Goal: Transaction & Acquisition: Purchase product/service

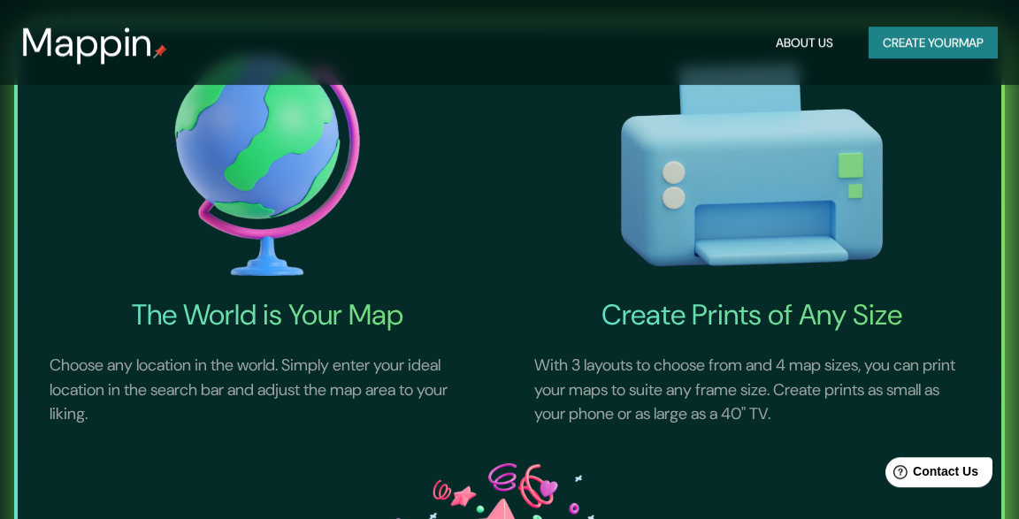
scroll to position [560, 0]
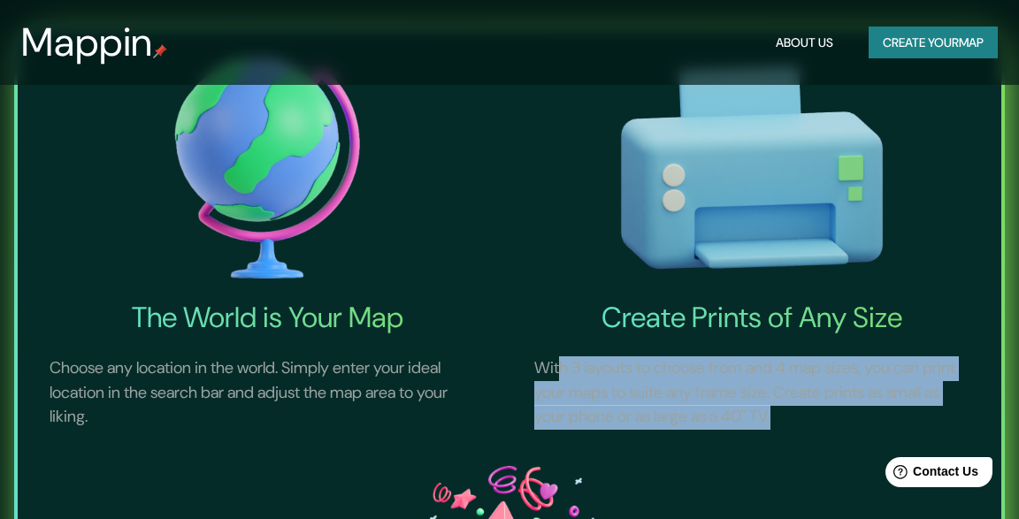
drag, startPoint x: 589, startPoint y: 370, endPoint x: 872, endPoint y: 423, distance: 288.1
click at [872, 423] on p "With 3 layouts to choose from and 4 map sizes, you can print your maps to suite…" at bounding box center [752, 393] width 478 height 116
click at [656, 398] on p "With 3 layouts to choose from and 4 map sizes, you can print your maps to suite…" at bounding box center [752, 393] width 478 height 116
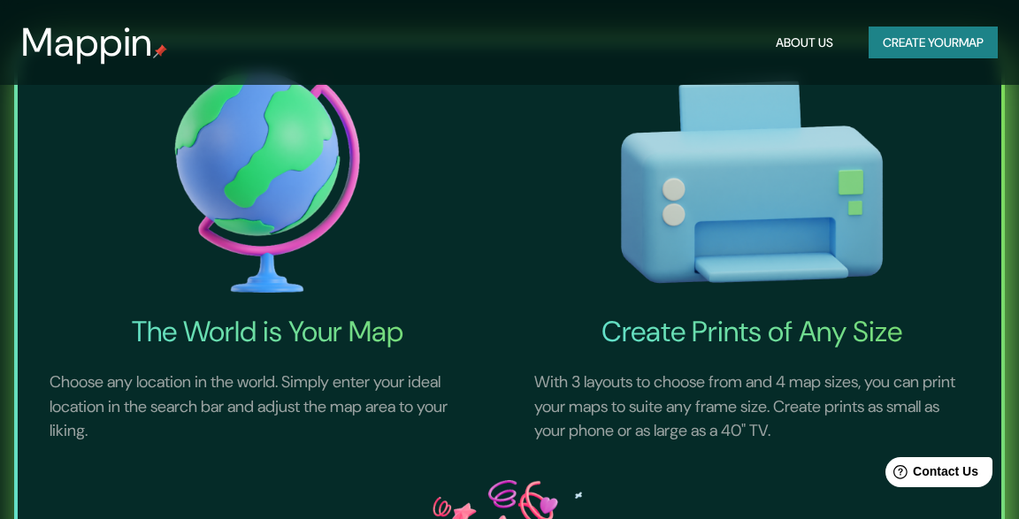
scroll to position [0, 0]
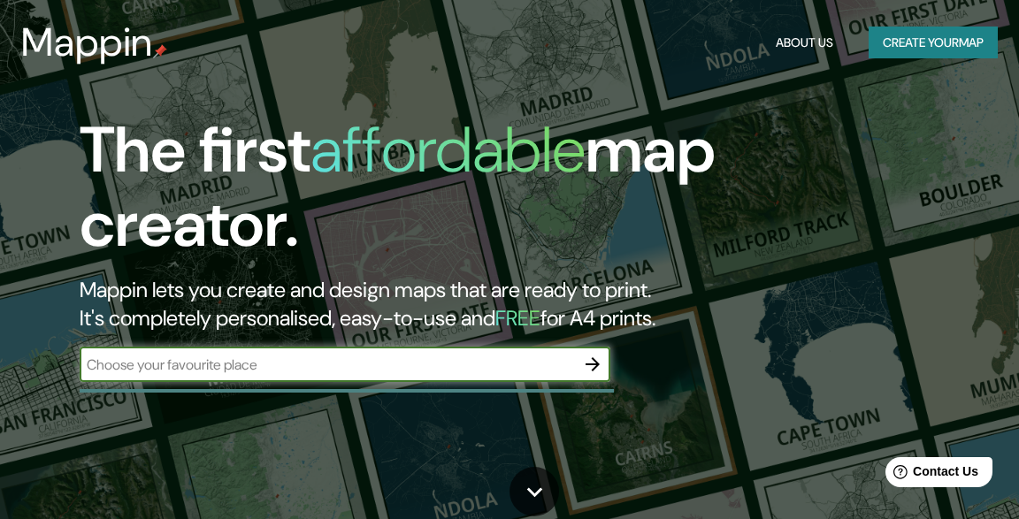
click at [238, 368] on input "text" at bounding box center [327, 365] width 495 height 20
type input "[GEOGRAPHIC_DATA]"
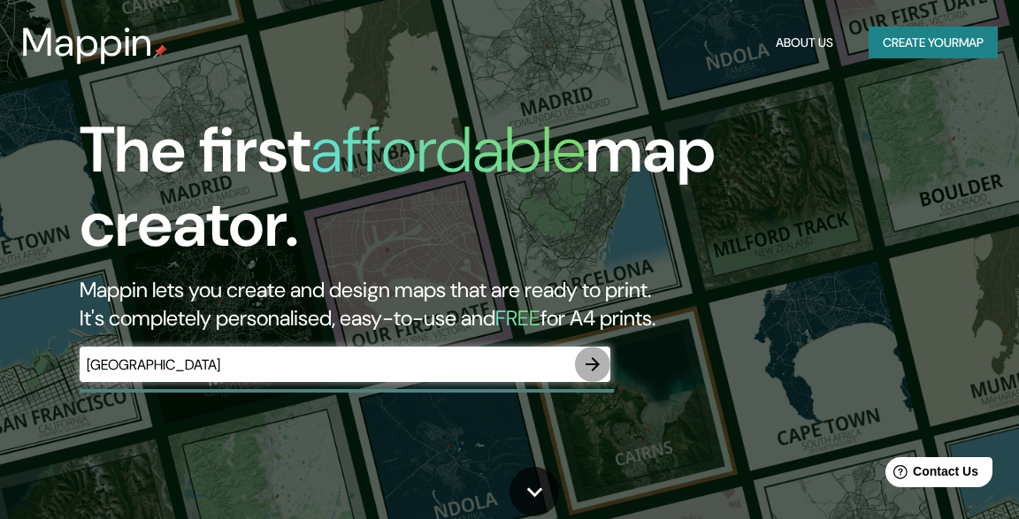
click at [588, 363] on icon "button" at bounding box center [592, 364] width 21 height 21
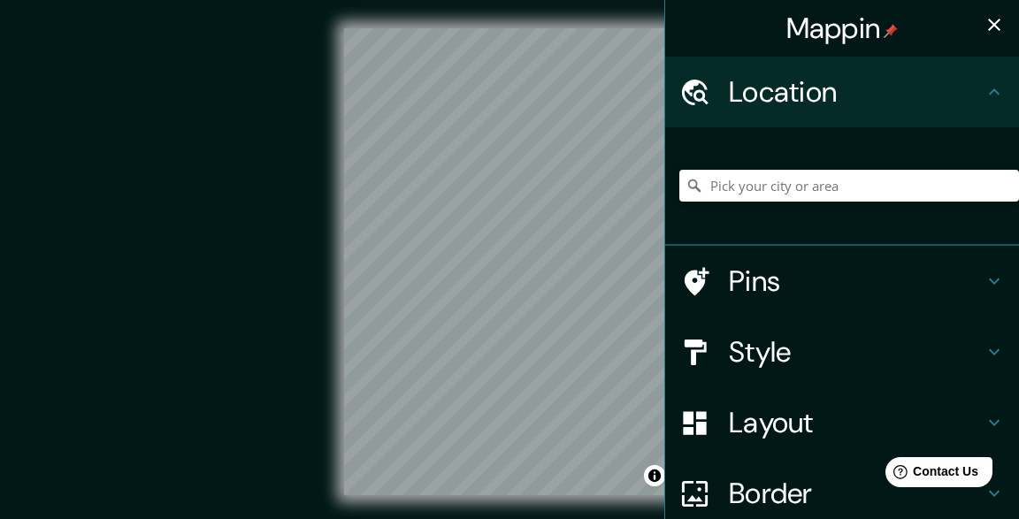
click at [996, 83] on icon at bounding box center [994, 91] width 21 height 21
click at [757, 189] on input "Pick your city or area" at bounding box center [850, 186] width 340 height 32
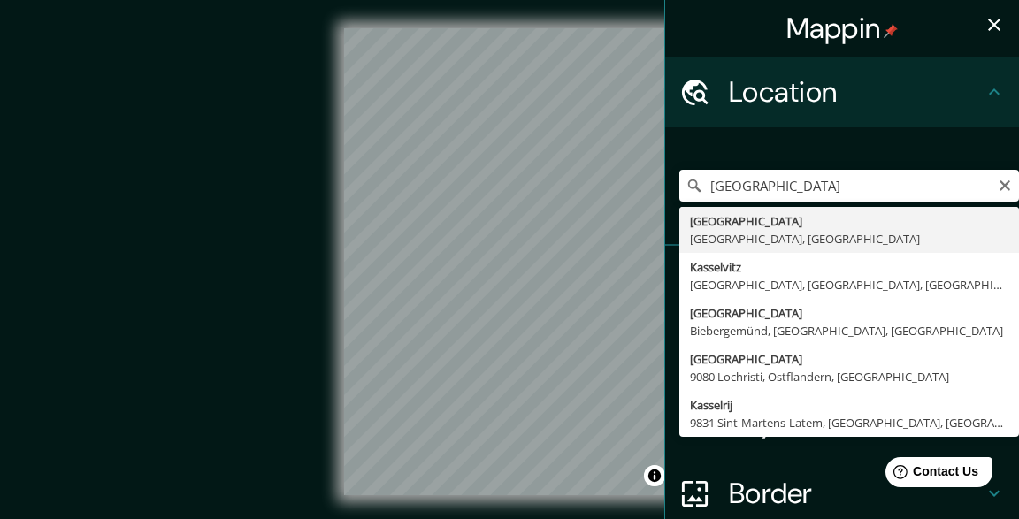
type input "[GEOGRAPHIC_DATA], [GEOGRAPHIC_DATA], [GEOGRAPHIC_DATA]"
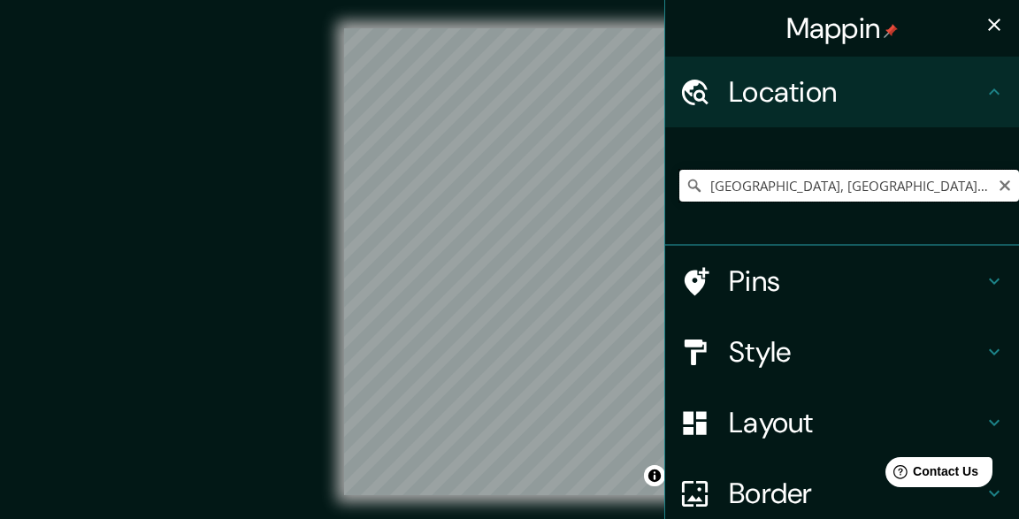
click at [793, 183] on input "[GEOGRAPHIC_DATA], [GEOGRAPHIC_DATA], [GEOGRAPHIC_DATA]" at bounding box center [850, 186] width 340 height 32
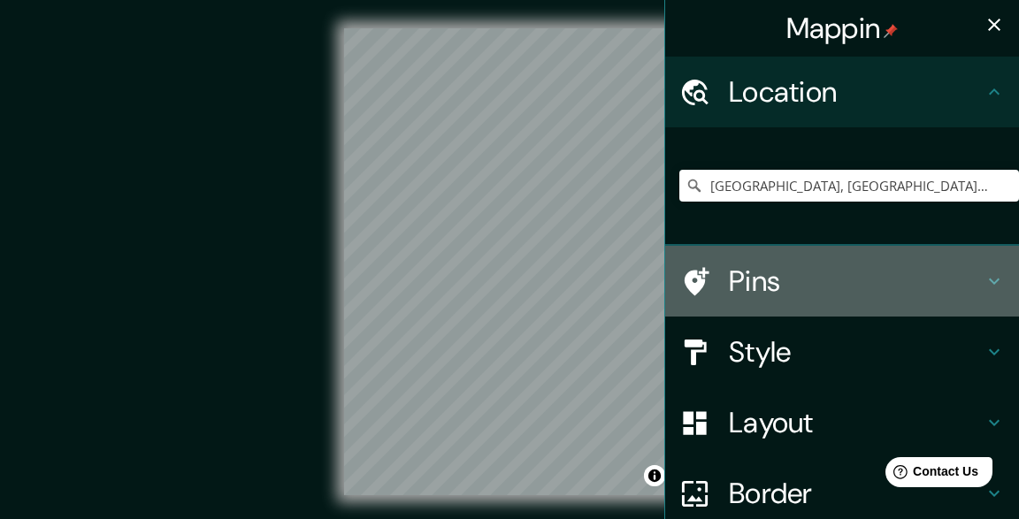
click at [989, 279] on icon at bounding box center [994, 281] width 21 height 21
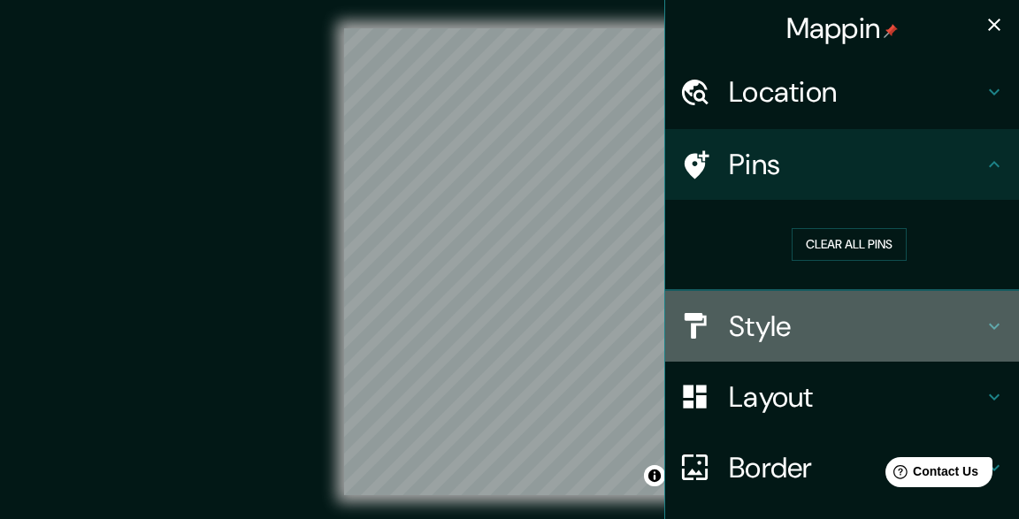
click at [995, 330] on icon at bounding box center [994, 326] width 21 height 21
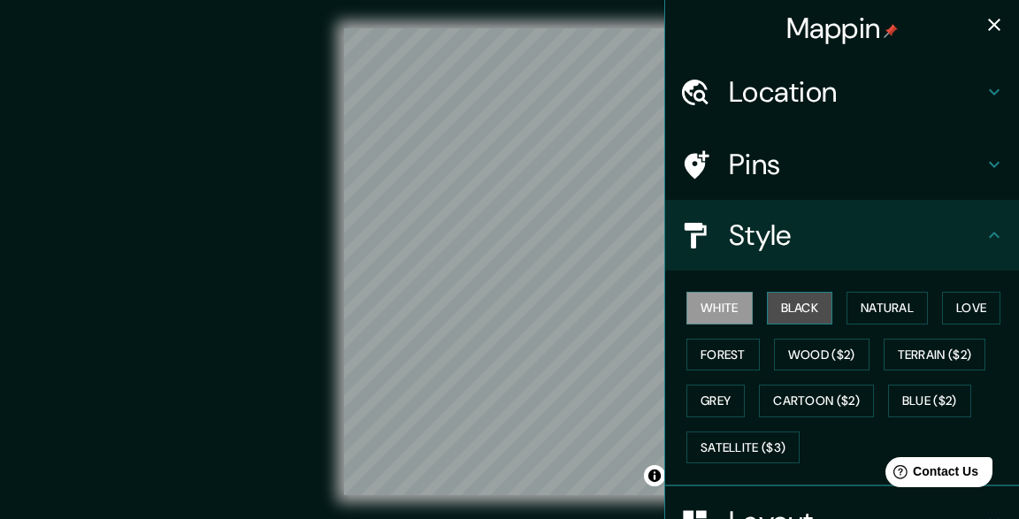
click at [802, 307] on button "Black" at bounding box center [800, 308] width 66 height 33
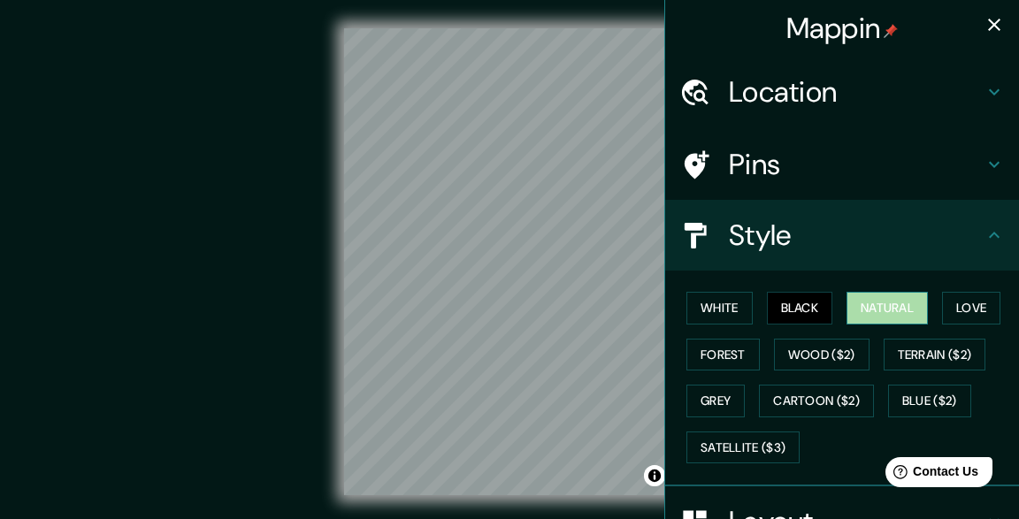
click at [886, 311] on button "Natural" at bounding box center [887, 308] width 81 height 33
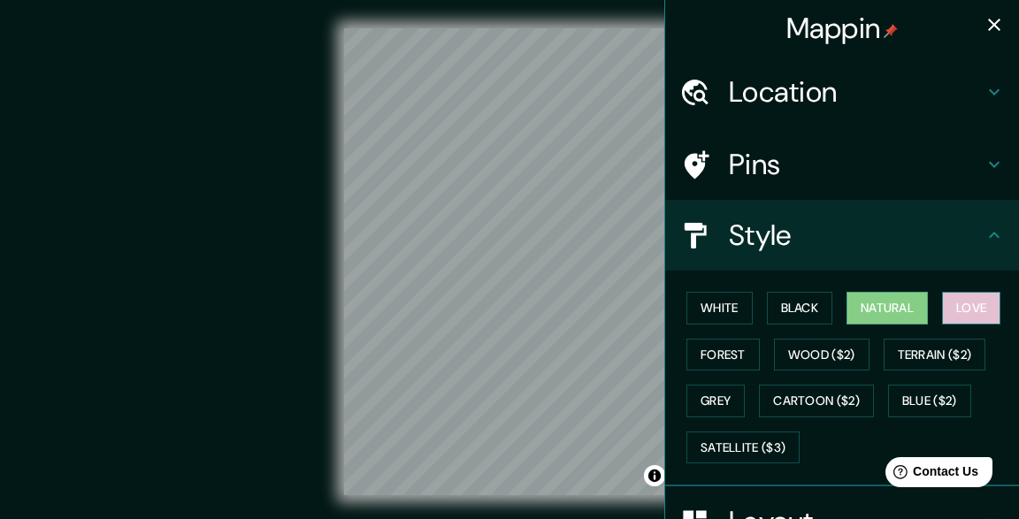
click at [981, 302] on button "Love" at bounding box center [971, 308] width 58 height 33
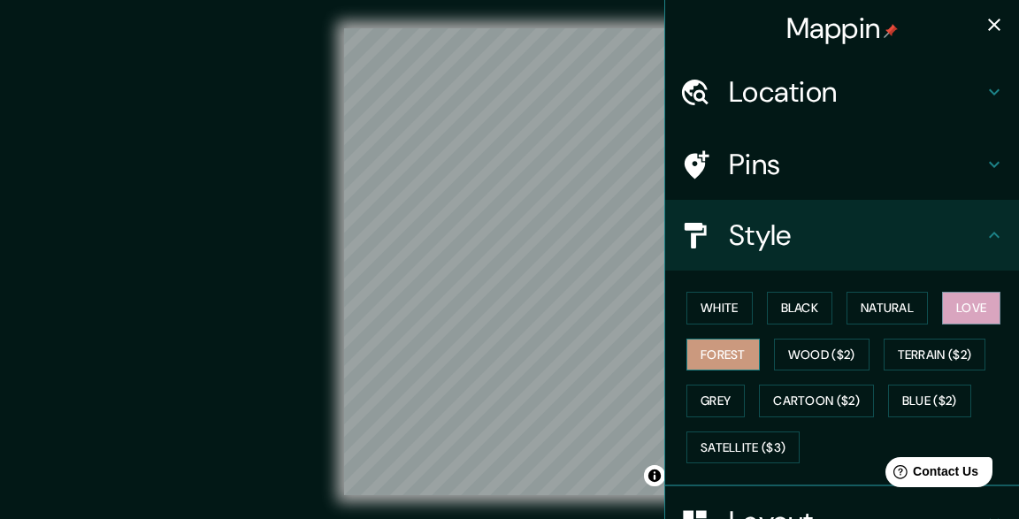
click at [741, 352] on button "Forest" at bounding box center [723, 355] width 73 height 33
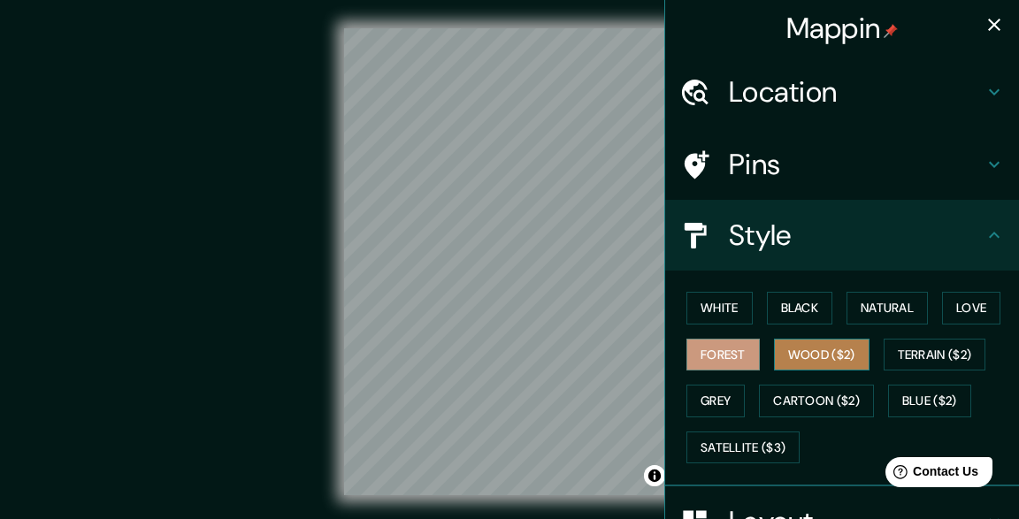
click at [812, 356] on button "Wood ($2)" at bounding box center [822, 355] width 96 height 33
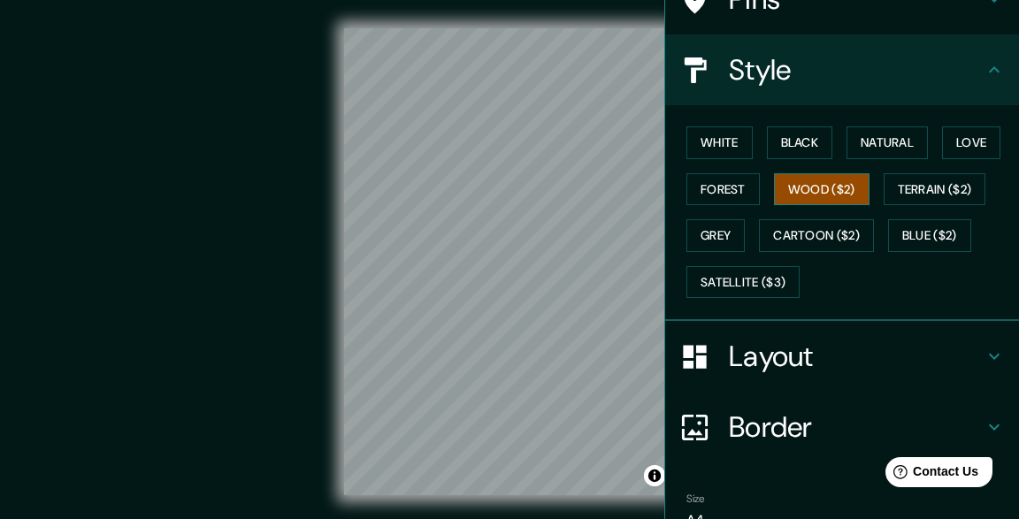
scroll to position [253, 0]
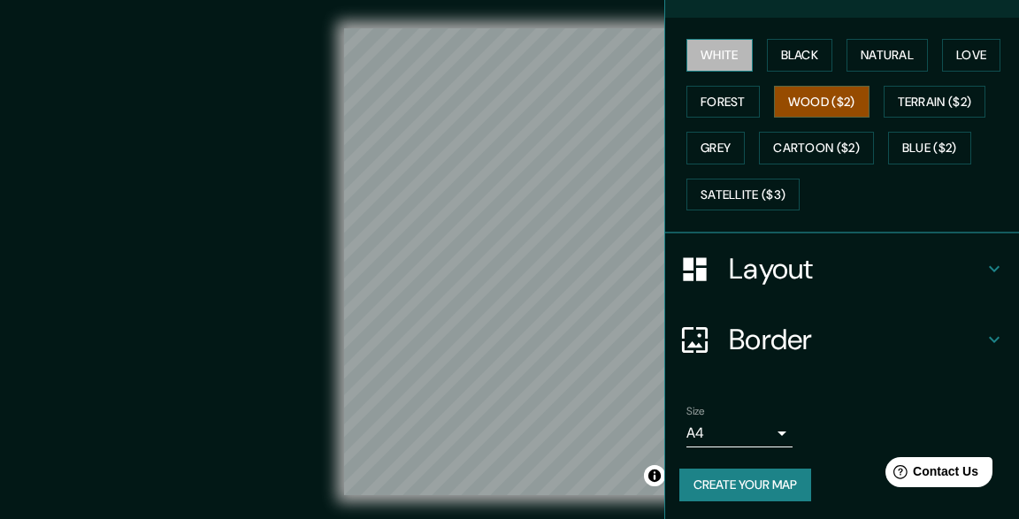
click at [713, 56] on button "White" at bounding box center [720, 55] width 66 height 33
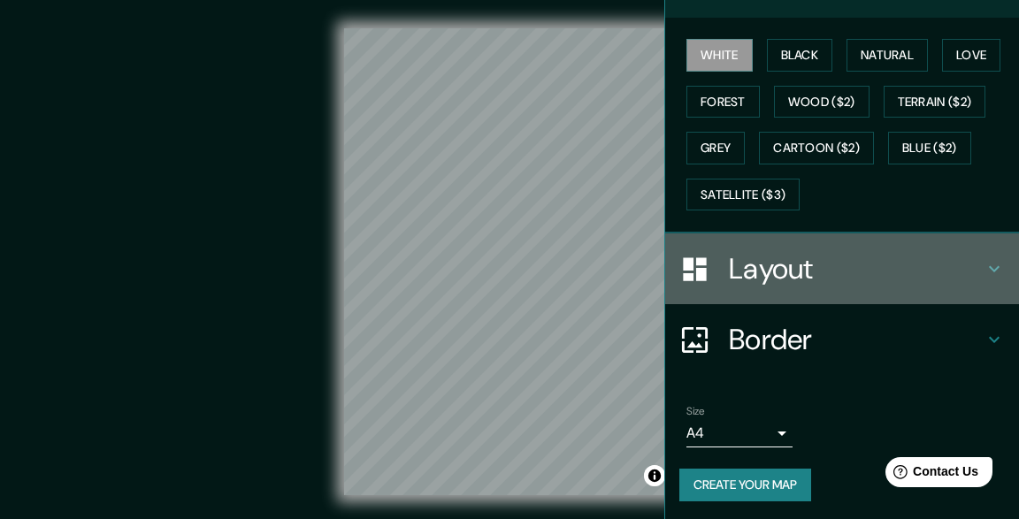
click at [989, 264] on icon at bounding box center [994, 268] width 21 height 21
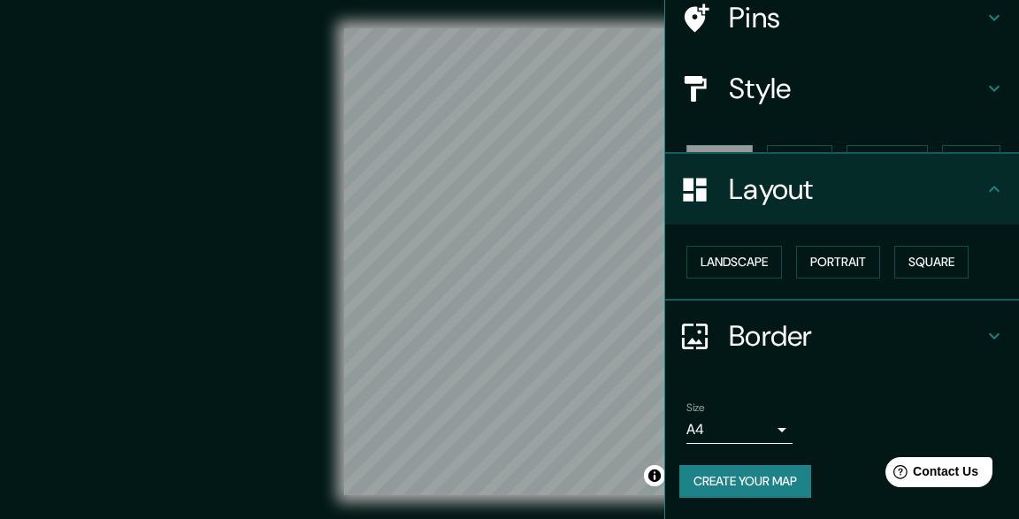
scroll to position [115, 0]
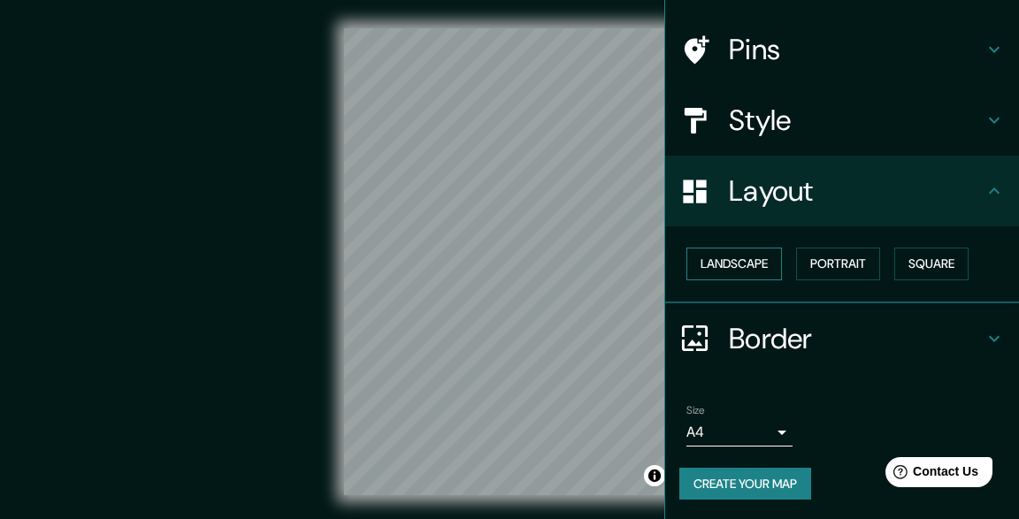
click at [749, 260] on button "Landscape" at bounding box center [735, 264] width 96 height 33
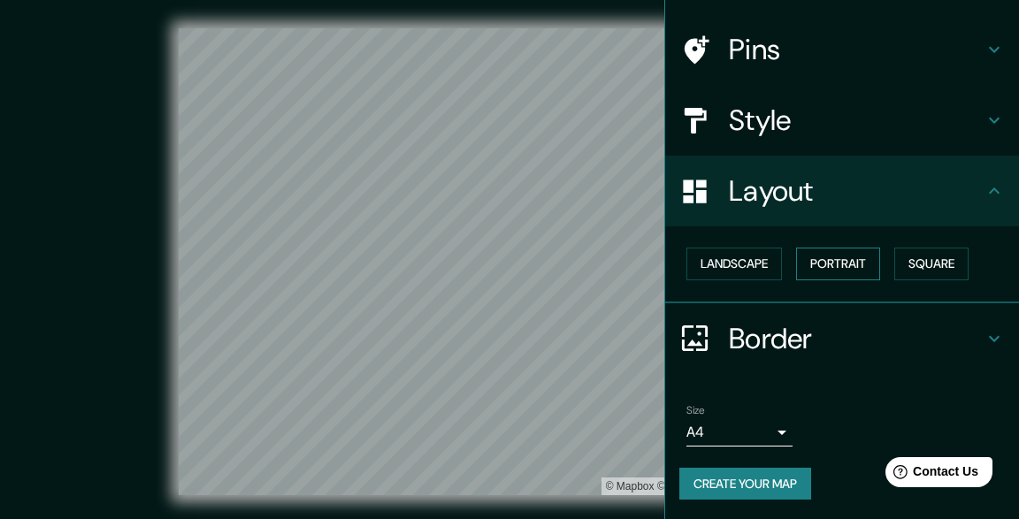
click at [837, 264] on button "Portrait" at bounding box center [838, 264] width 84 height 33
